Goal: Check status

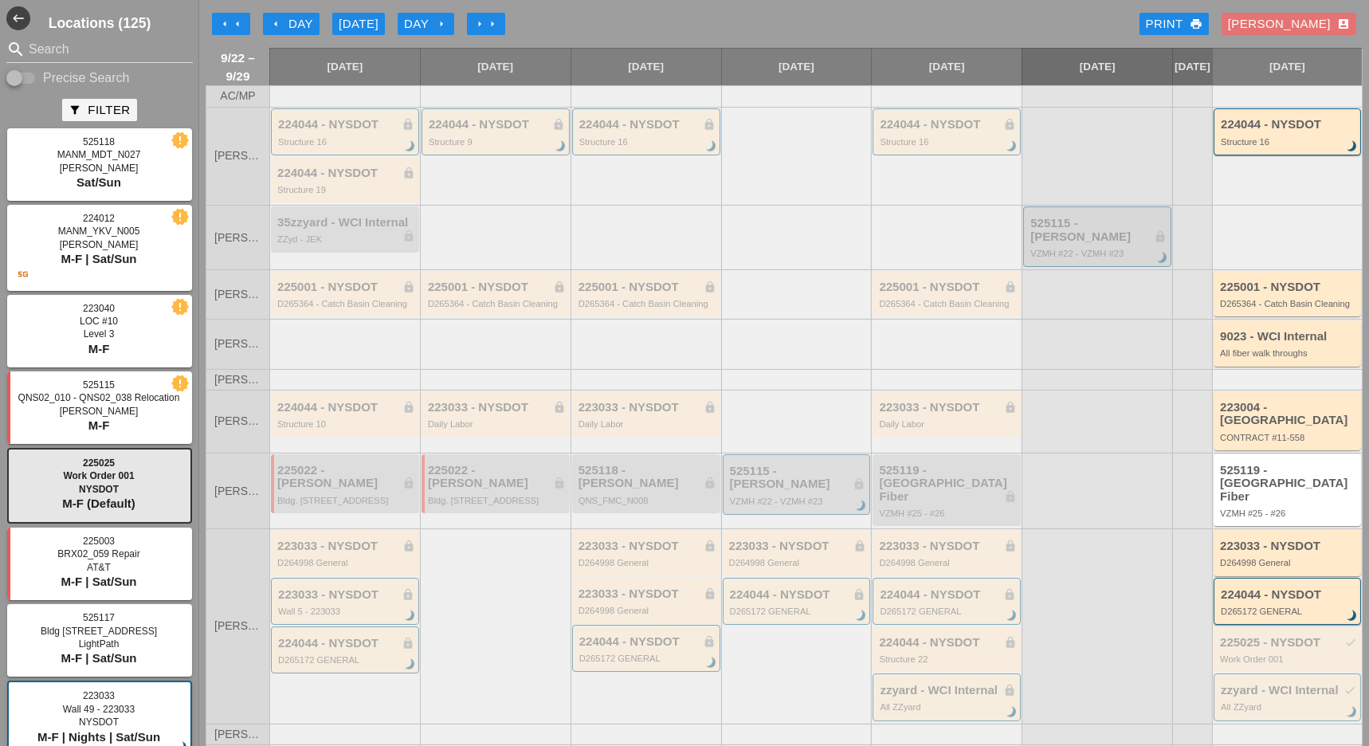
click at [430, 22] on div "Day arrow_right" at bounding box center [426, 24] width 44 height 18
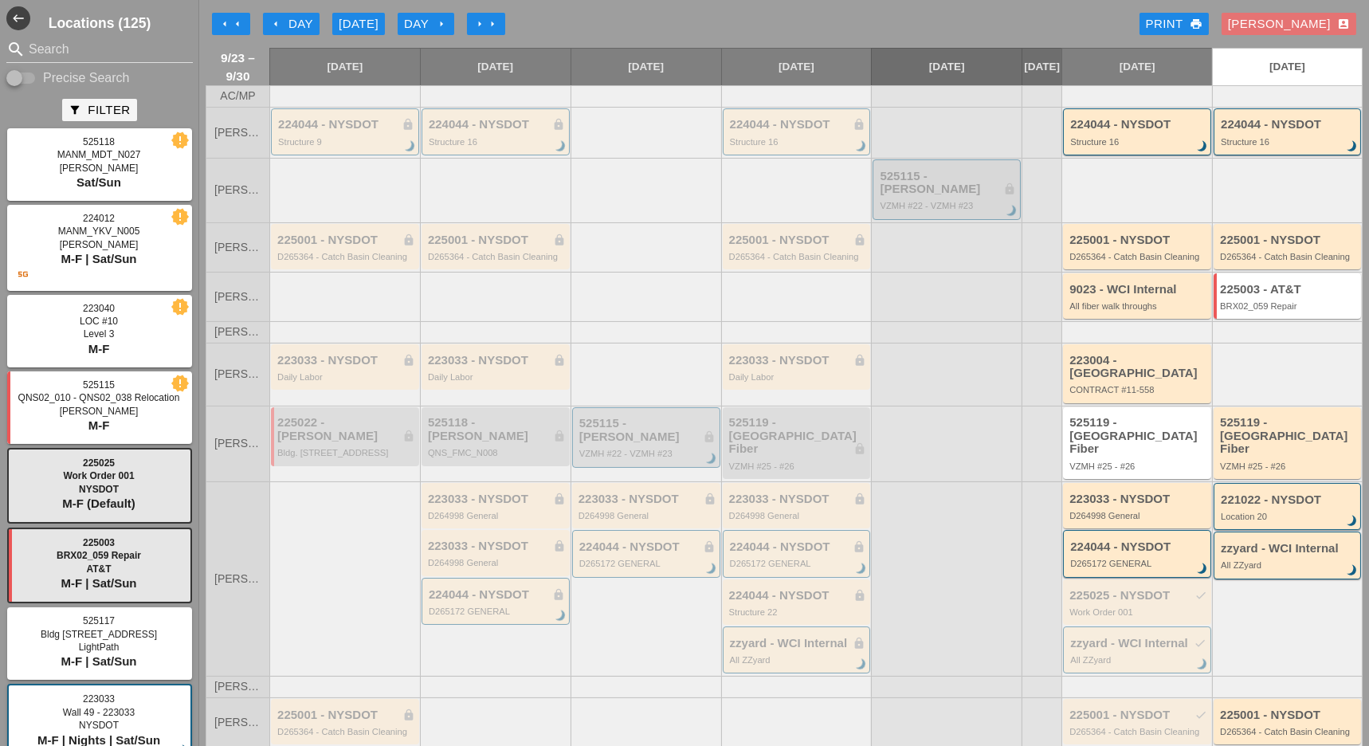
click at [365, 17] on div "[DATE]" at bounding box center [359, 24] width 40 height 18
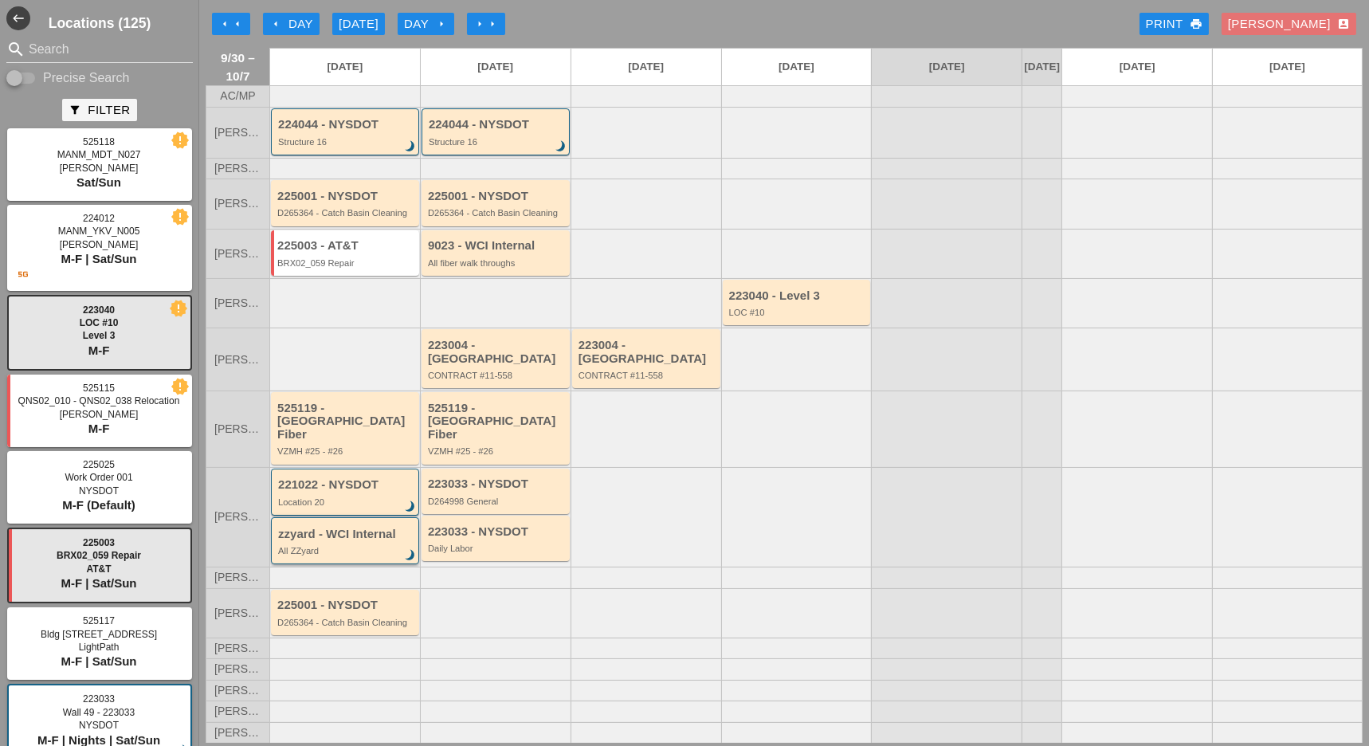
click at [359, 527] on div "zzyard - WCI Internal" at bounding box center [346, 534] width 136 height 14
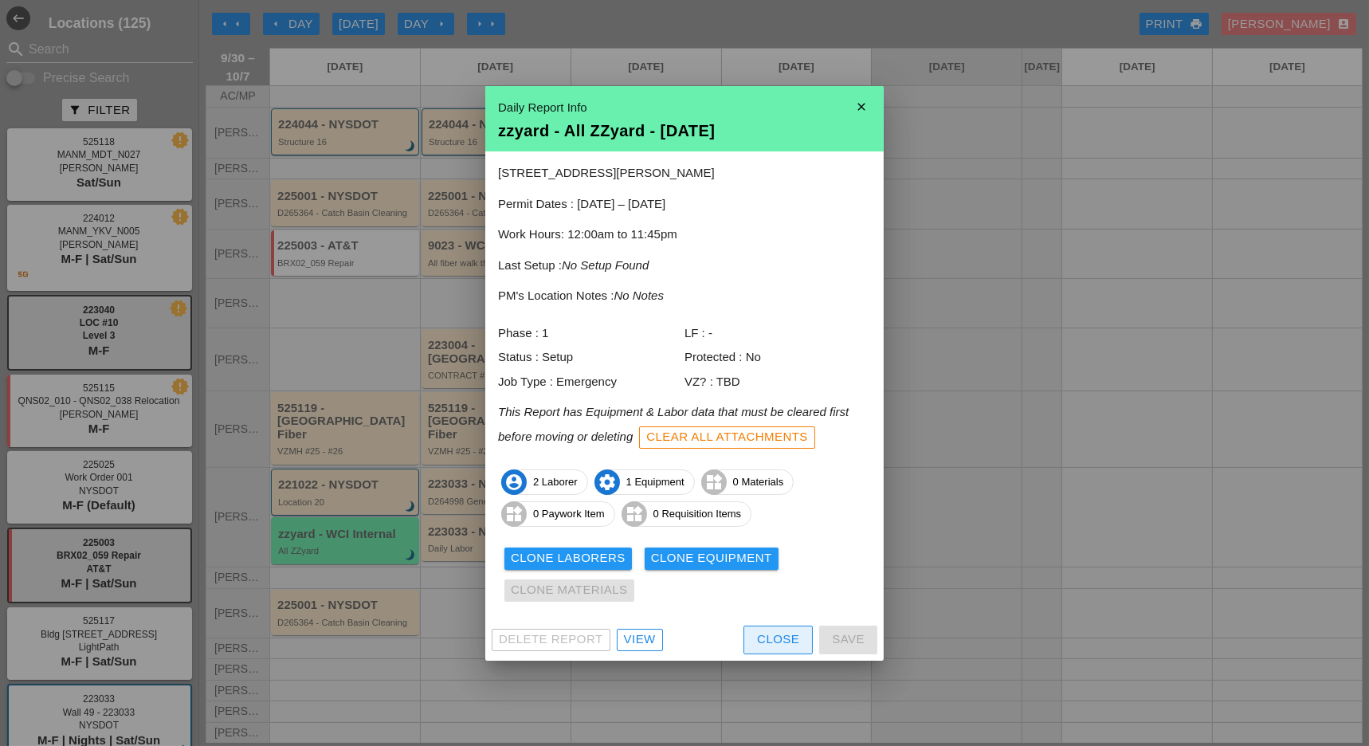
drag, startPoint x: 756, startPoint y: 636, endPoint x: 717, endPoint y: 633, distance: 39.1
click at [757, 636] on div "Close" at bounding box center [778, 639] width 42 height 18
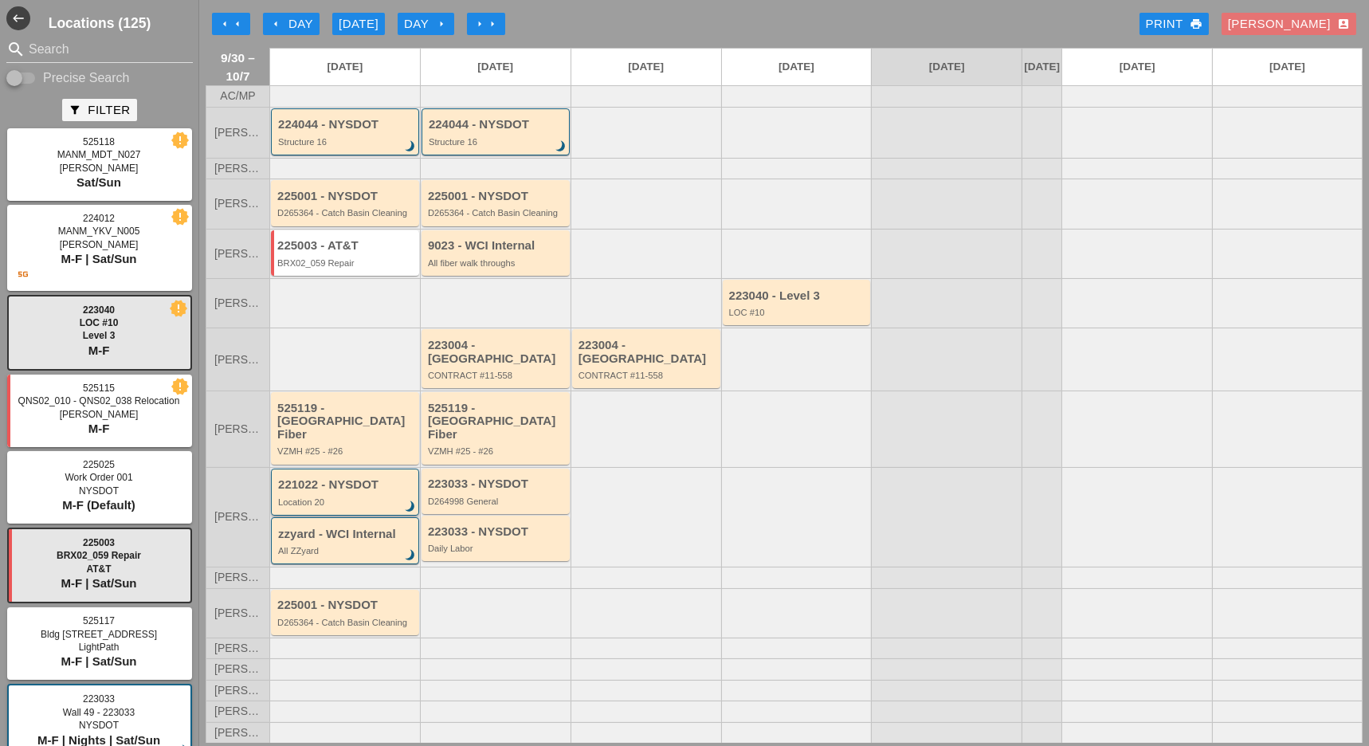
click at [355, 497] on div "Location 20" at bounding box center [346, 502] width 136 height 10
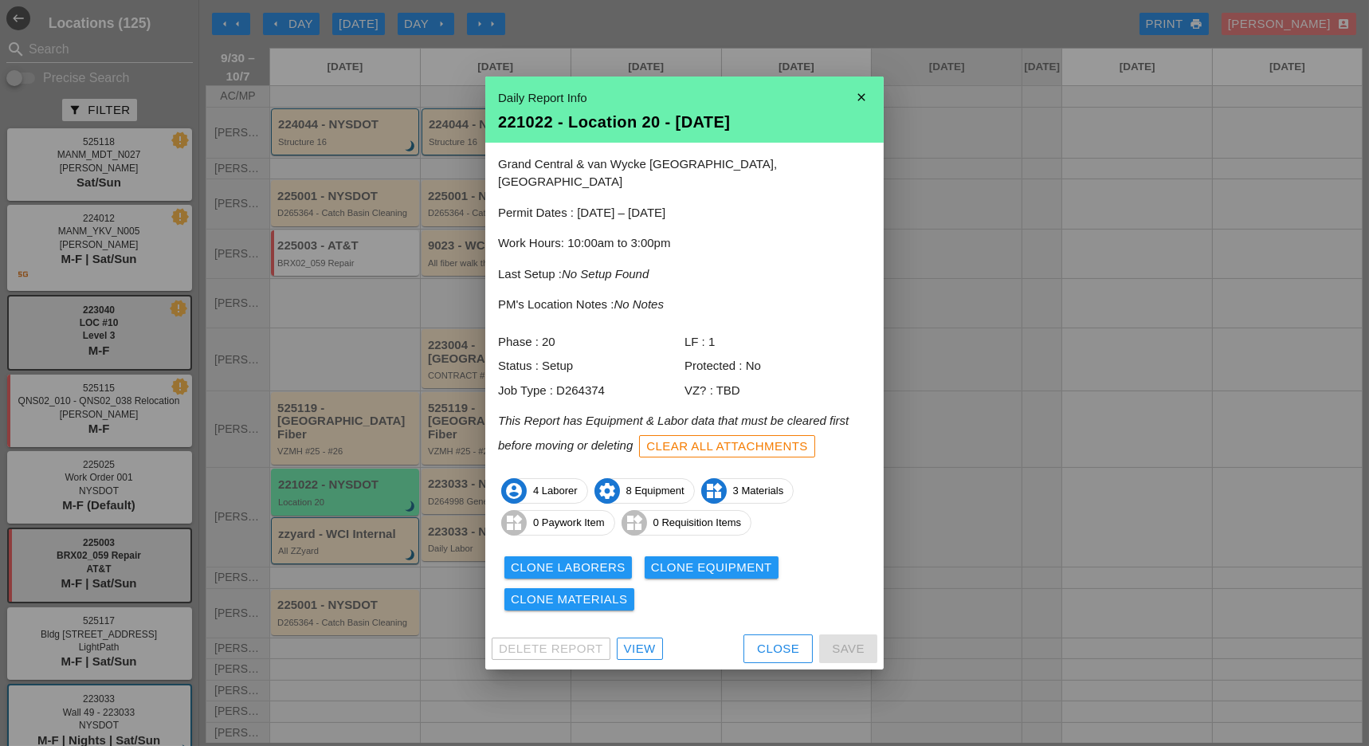
click at [796, 640] on div "Close" at bounding box center [778, 649] width 42 height 18
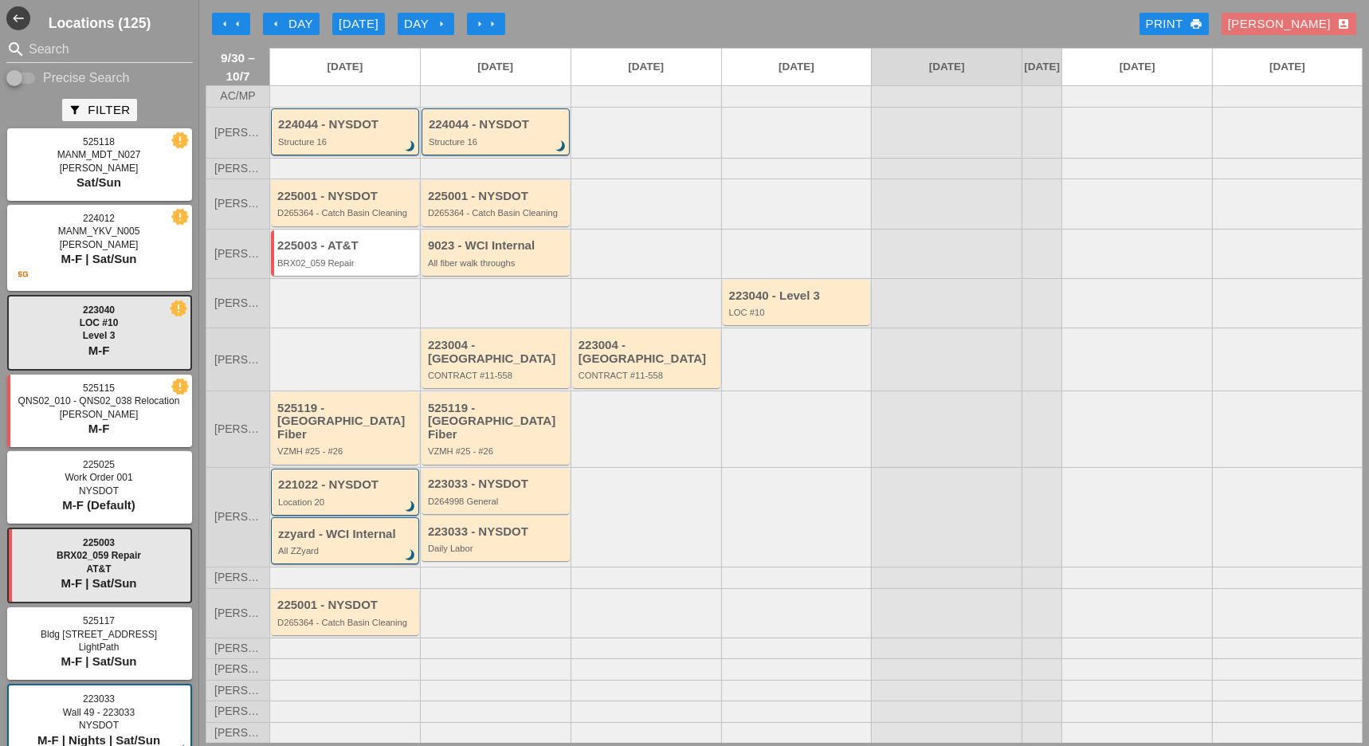
click at [300, 22] on div "arrow_left Day" at bounding box center [291, 24] width 44 height 18
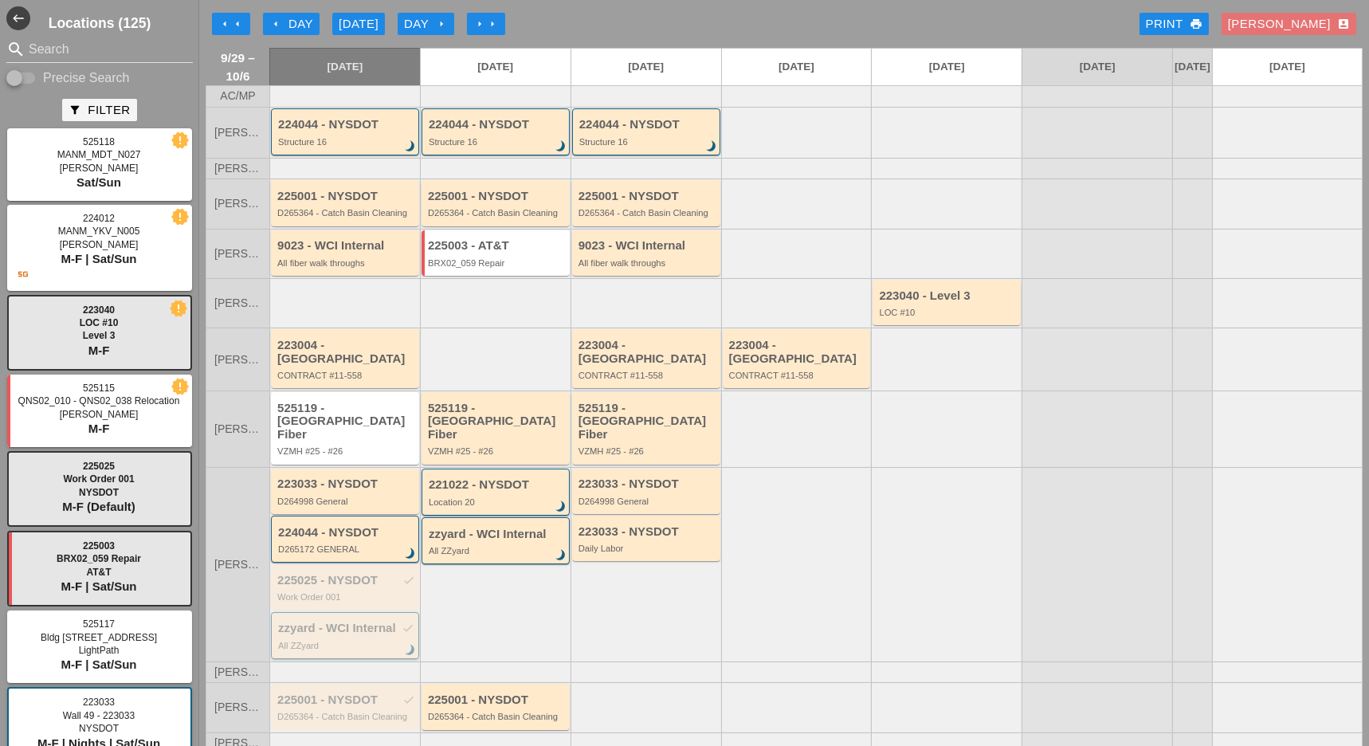
click at [333, 621] on div "zzyard - WCI Internal check All ZZyard brightness_3" at bounding box center [346, 635] width 136 height 29
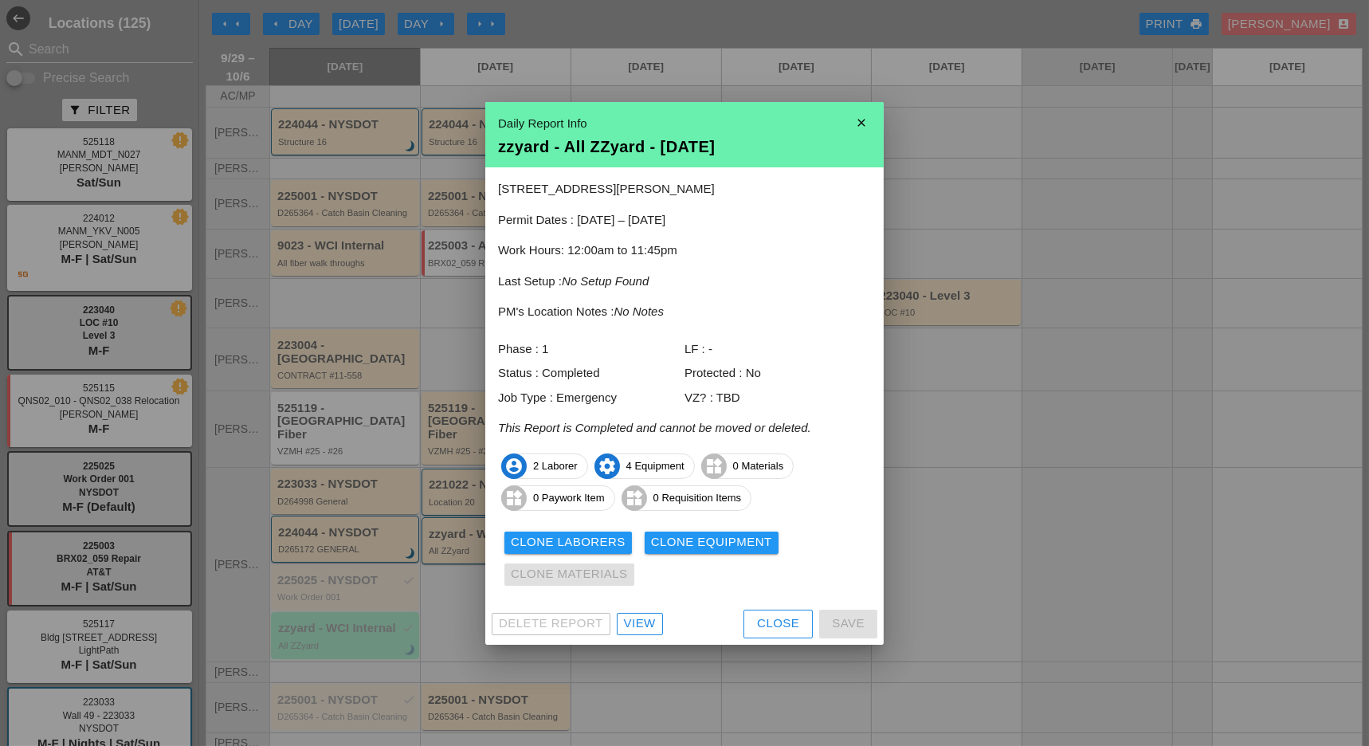
click at [649, 624] on div "View" at bounding box center [640, 623] width 32 height 18
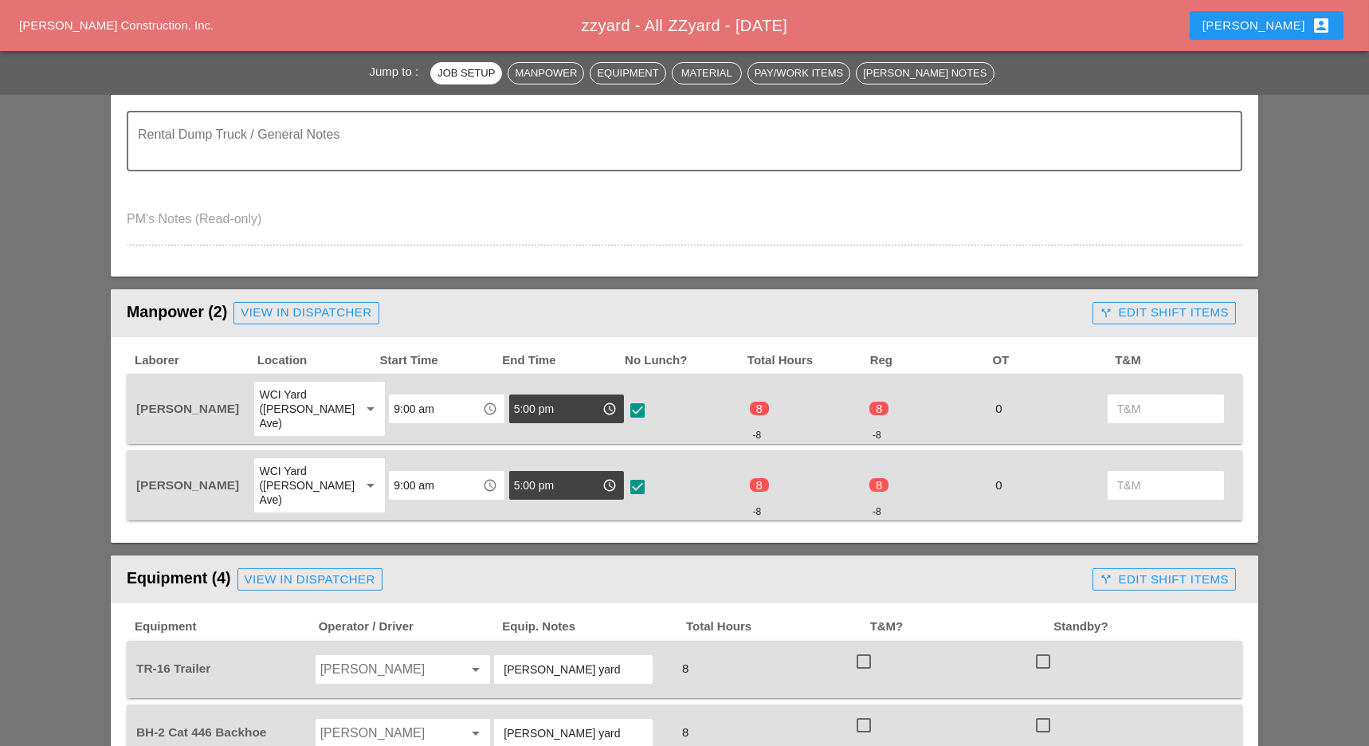
scroll to position [531, 0]
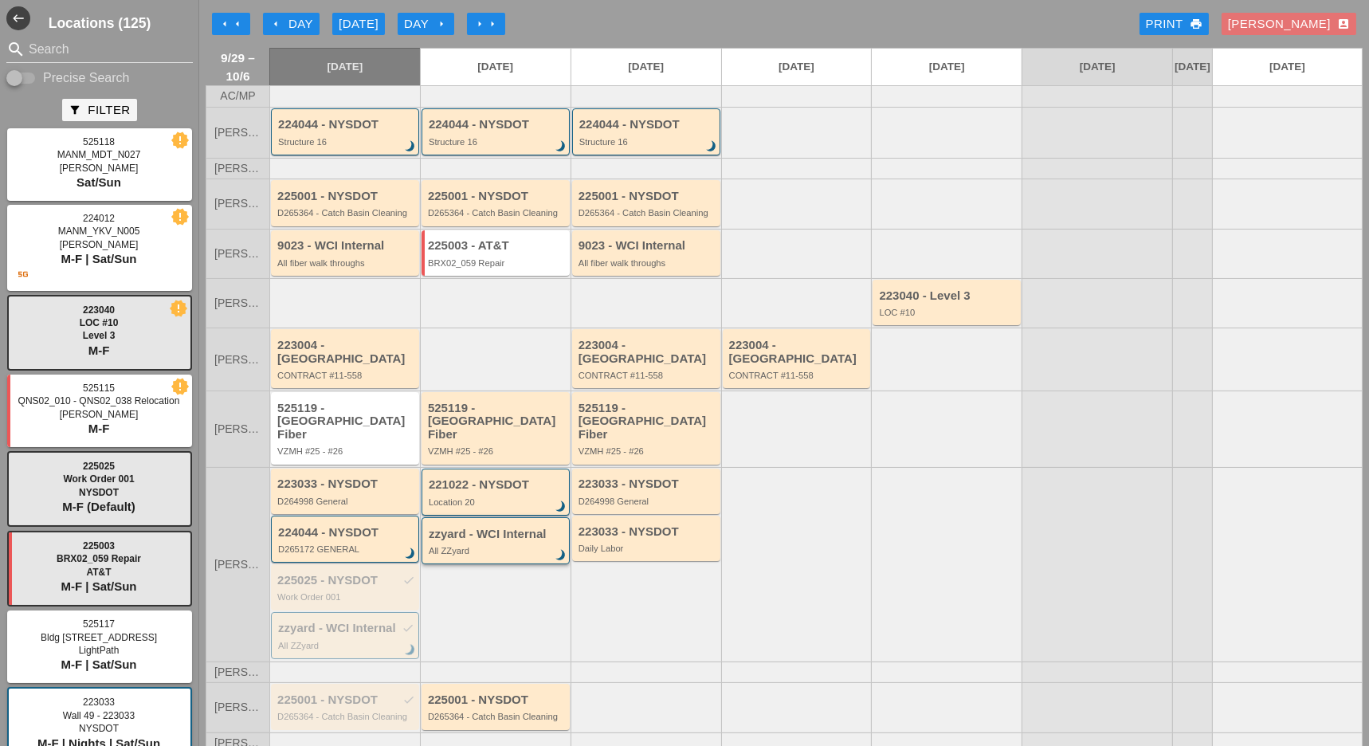
click at [503, 546] on div "All ZZyard" at bounding box center [497, 551] width 136 height 10
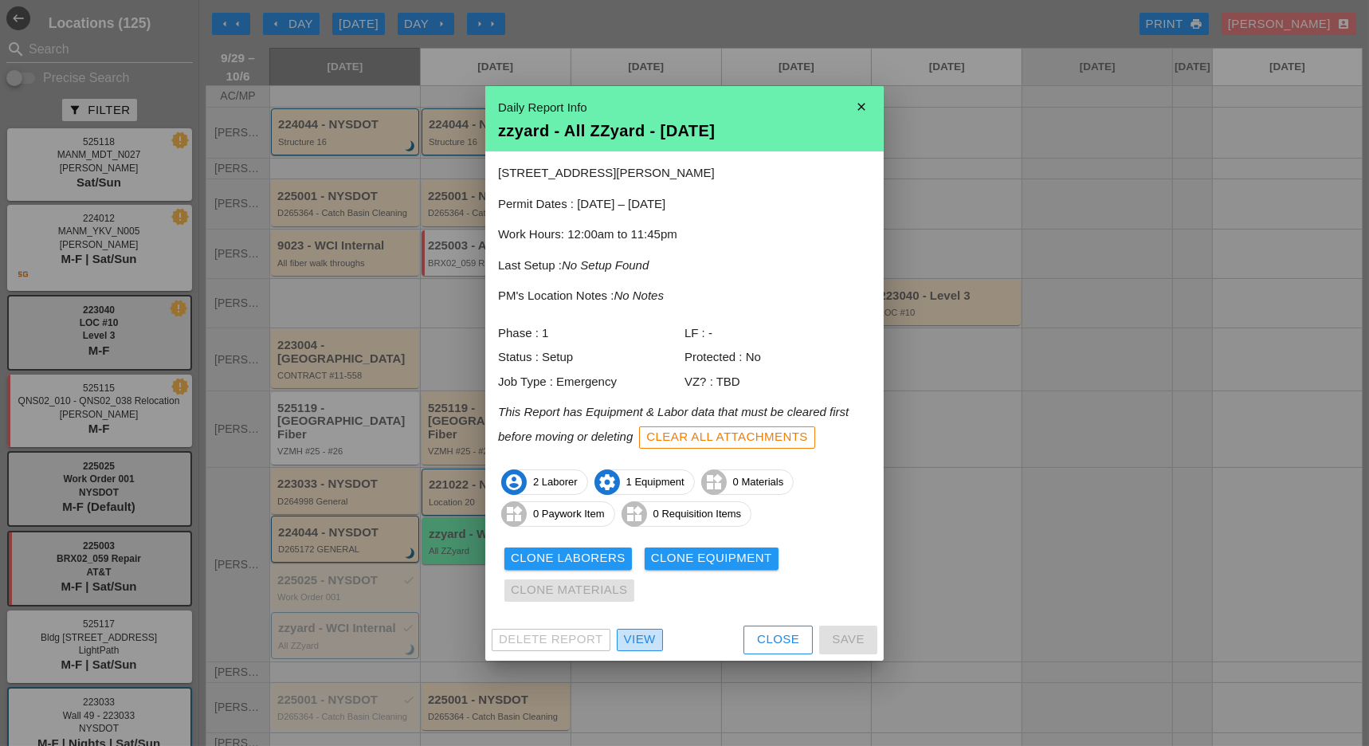
click at [637, 639] on div "View" at bounding box center [640, 639] width 32 height 18
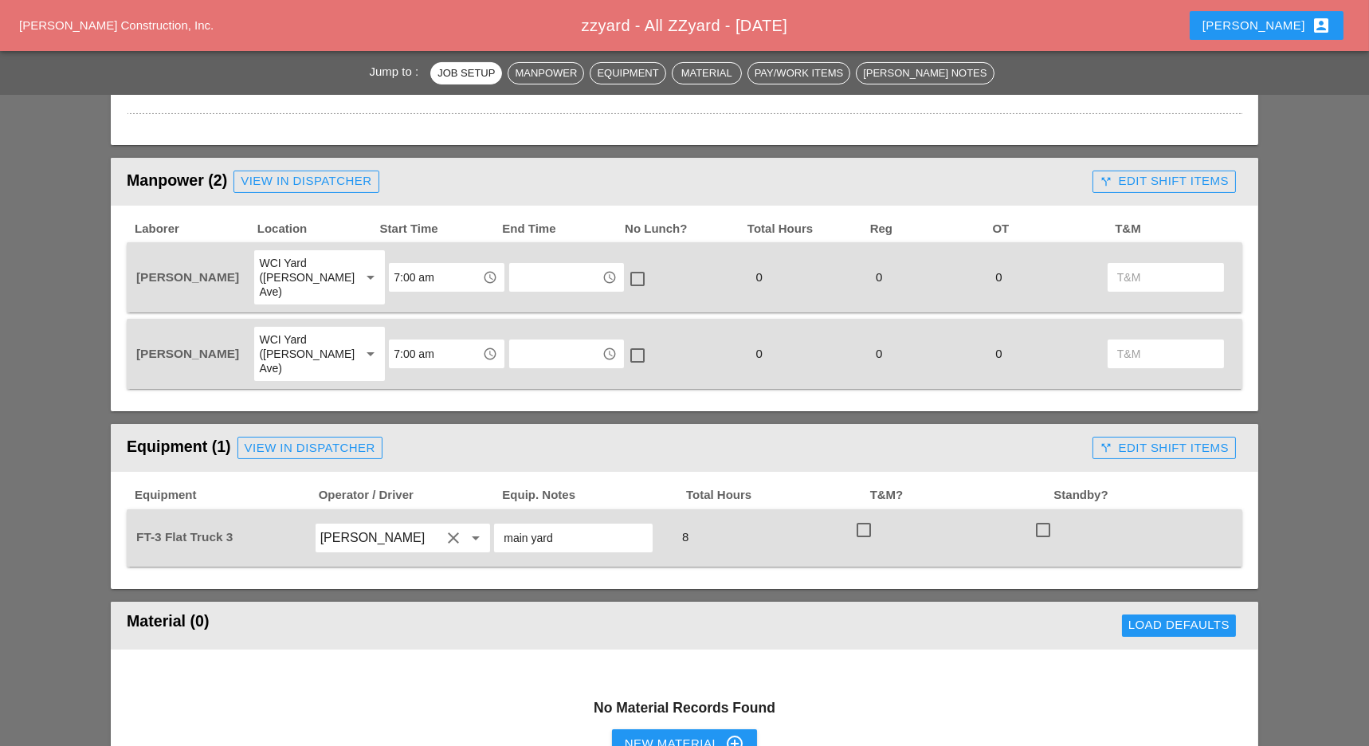
scroll to position [637, 0]
